Goal: Information Seeking & Learning: Check status

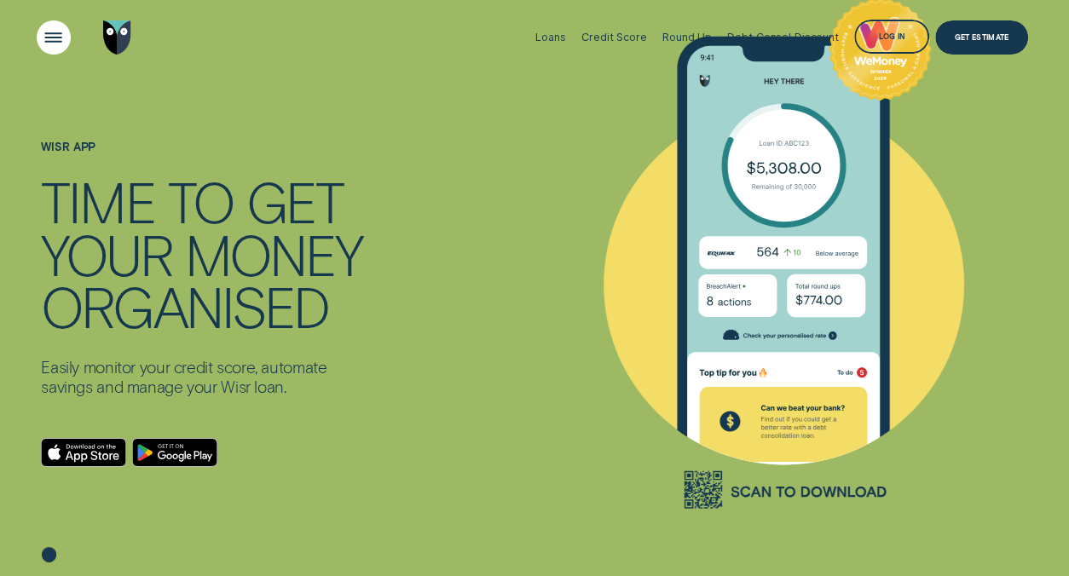
click at [57, 37] on div "Open Menu" at bounding box center [54, 38] width 48 height 48
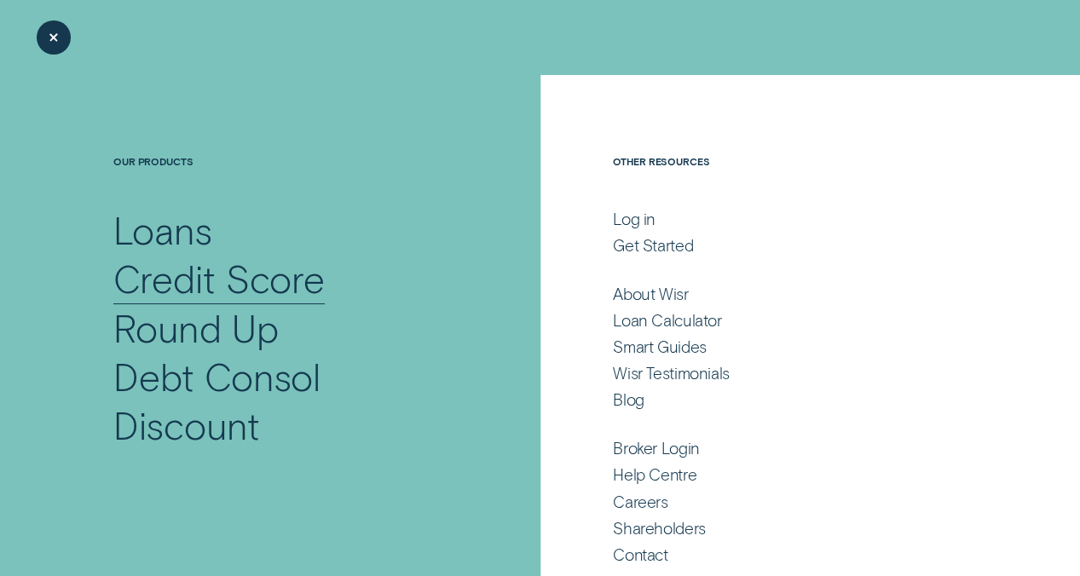
click at [265, 269] on div "Credit Score" at bounding box center [218, 278] width 211 height 49
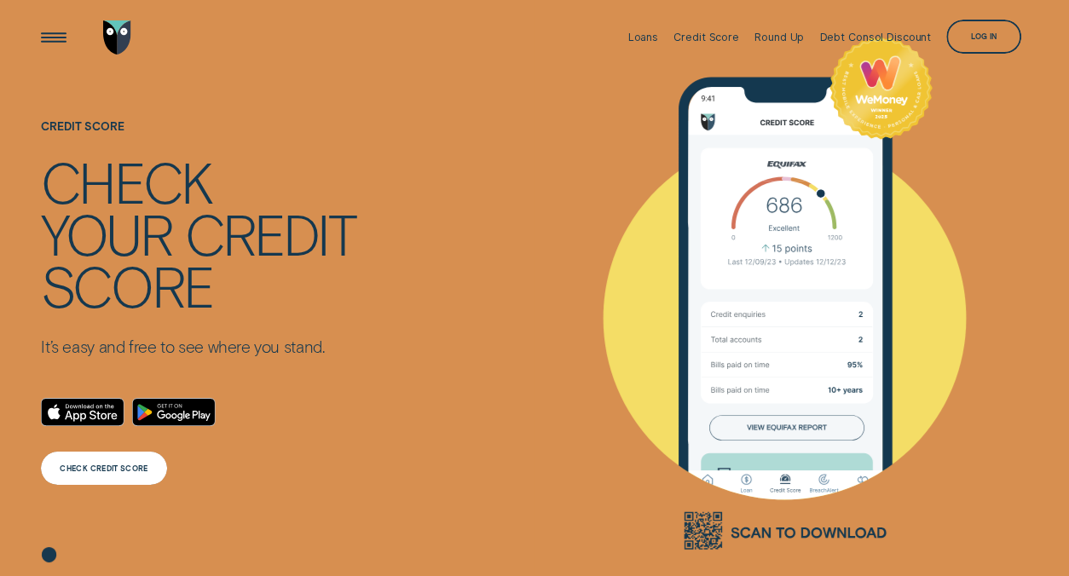
click at [97, 467] on div "CHECK CREDIT SCORE" at bounding box center [104, 469] width 88 height 7
